Goal: Information Seeking & Learning: Learn about a topic

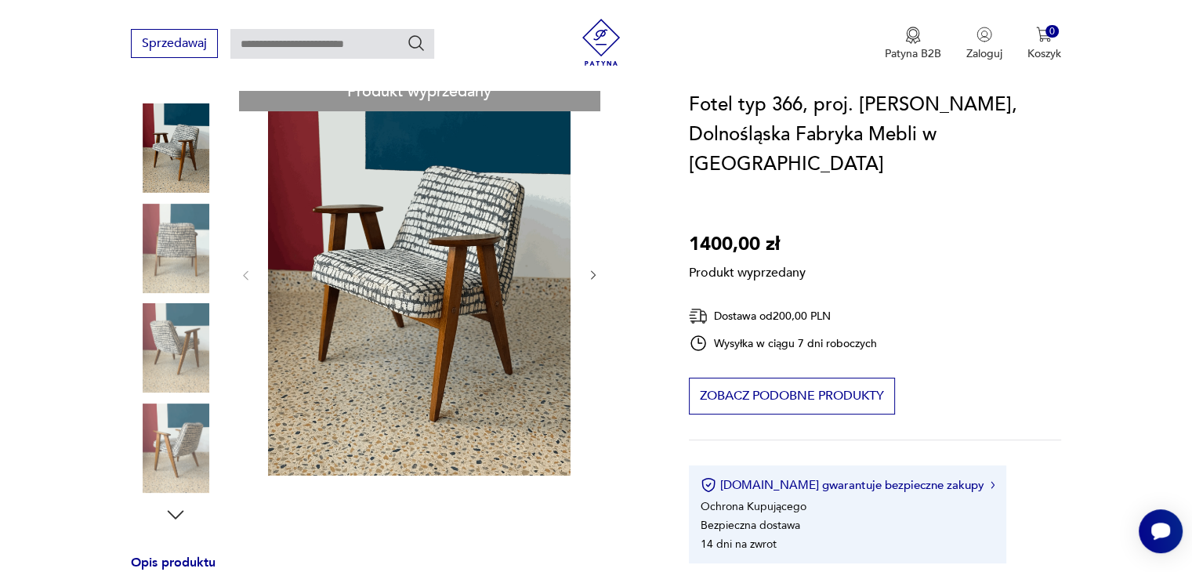
scroll to position [230, 0]
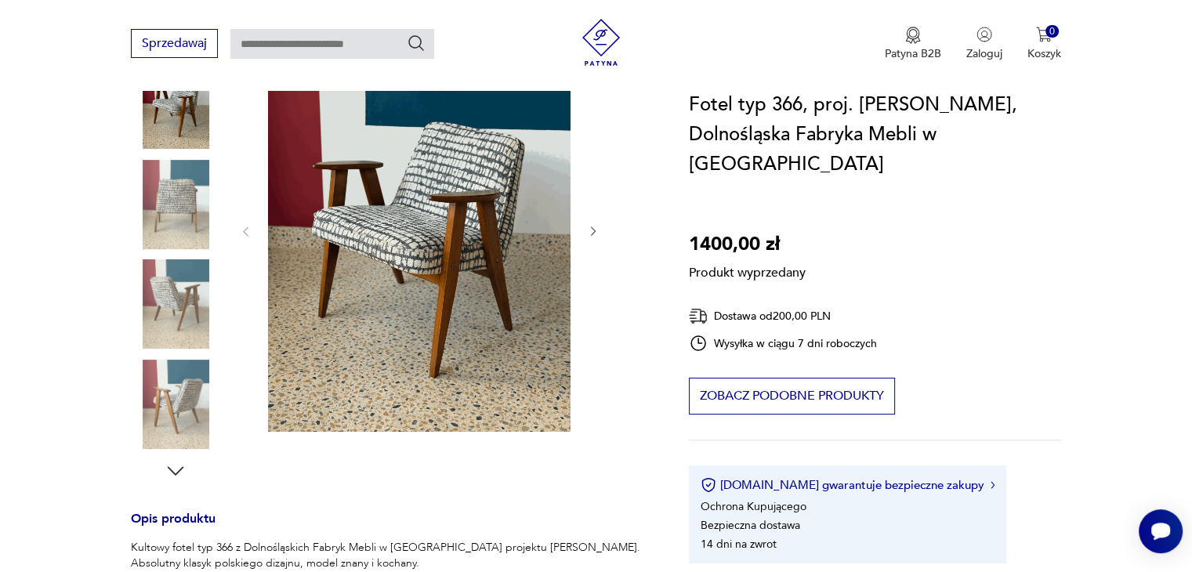
click at [414, 291] on div "Produkt wyprzedany Opis produktu Kultowy fotel typ 366 z Dolnośląskich Fabryk M…" at bounding box center [391, 460] width 521 height 864
click at [163, 170] on div "Produkt wyprzedany Opis produktu Kultowy fotel typ 366 z Dolnośląskich Fabryk M…" at bounding box center [391, 460] width 521 height 864
click at [187, 208] on div "Produkt wyprzedany Opis produktu Kultowy fotel typ 366 z Dolnośląskich Fabryk M…" at bounding box center [391, 460] width 521 height 864
click at [209, 205] on div "Produkt wyprzedany Opis produktu Kultowy fotel typ 366 z Dolnośląskich Fabryk M…" at bounding box center [391, 460] width 521 height 864
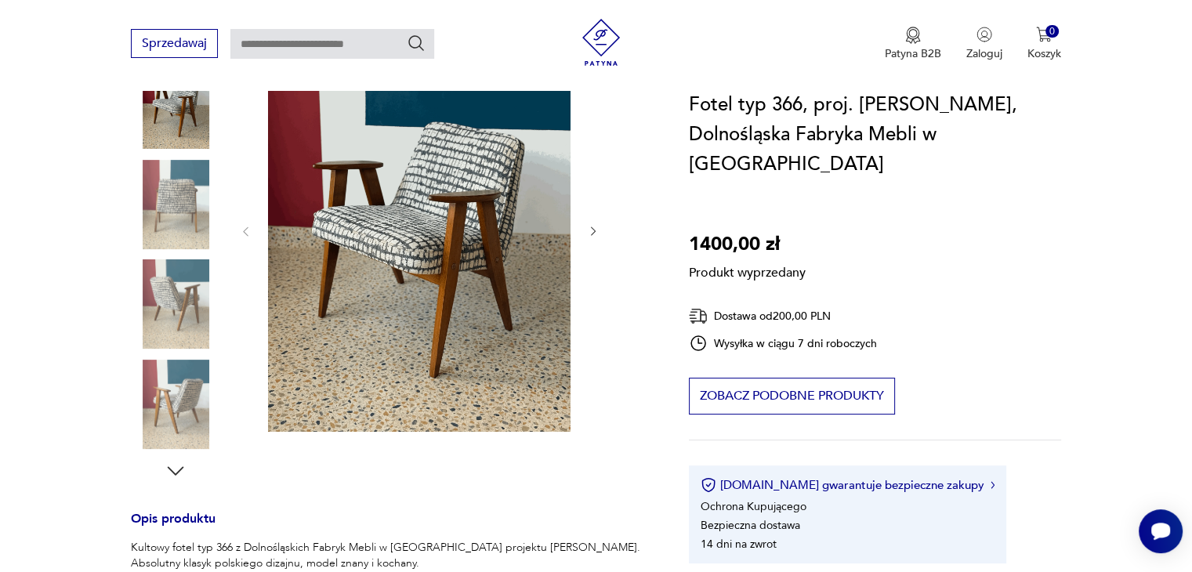
click at [594, 230] on div "Produkt wyprzedany Opis produktu Kultowy fotel typ 366 z Dolnośląskich Fabryk M…" at bounding box center [391, 460] width 521 height 864
